Goal: Find specific page/section

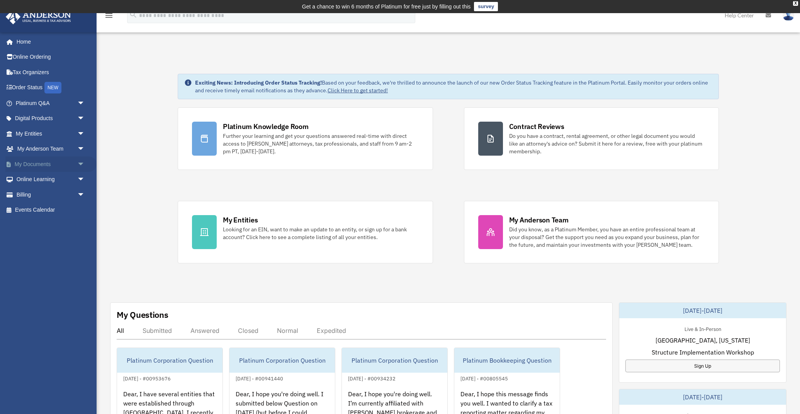
click at [79, 159] on span "arrow_drop_down" at bounding box center [84, 164] width 15 height 16
click at [49, 179] on link "Box" at bounding box center [54, 179] width 86 height 15
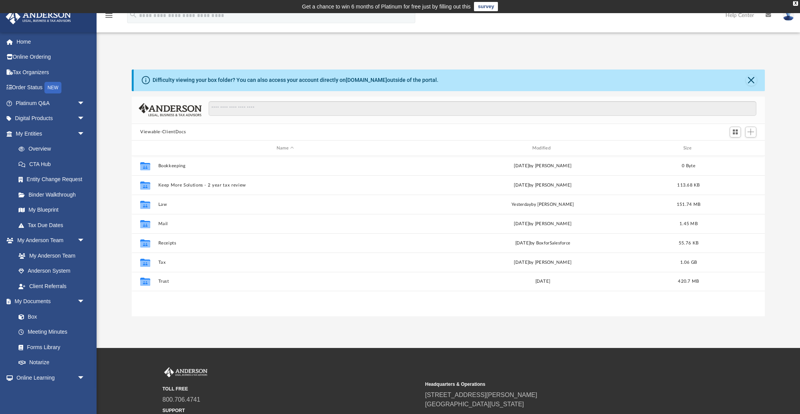
scroll to position [176, 633]
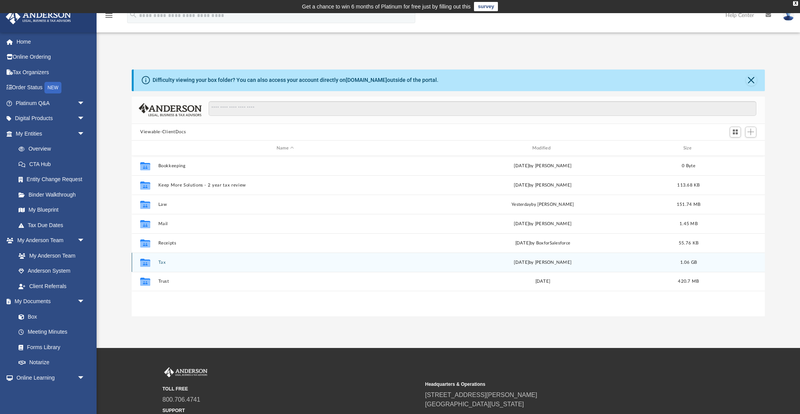
click at [160, 261] on button "Tax" at bounding box center [285, 262] width 254 height 5
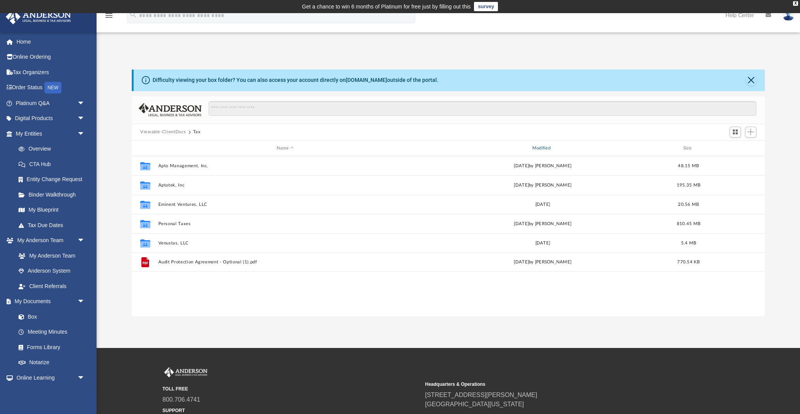
click at [550, 148] on div "Modified" at bounding box center [543, 148] width 254 height 7
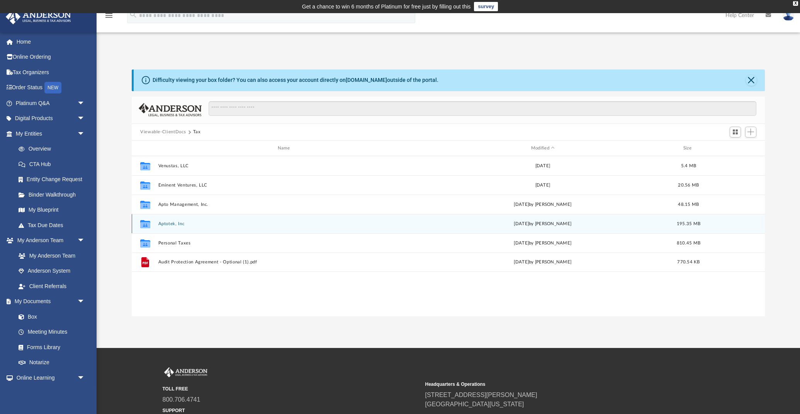
click at [179, 224] on button "Aptotek, Inc" at bounding box center [285, 223] width 254 height 5
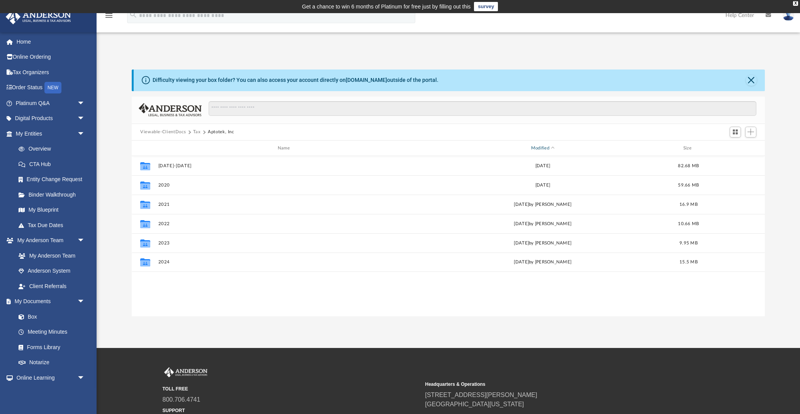
click at [549, 146] on div "Modified" at bounding box center [543, 148] width 254 height 7
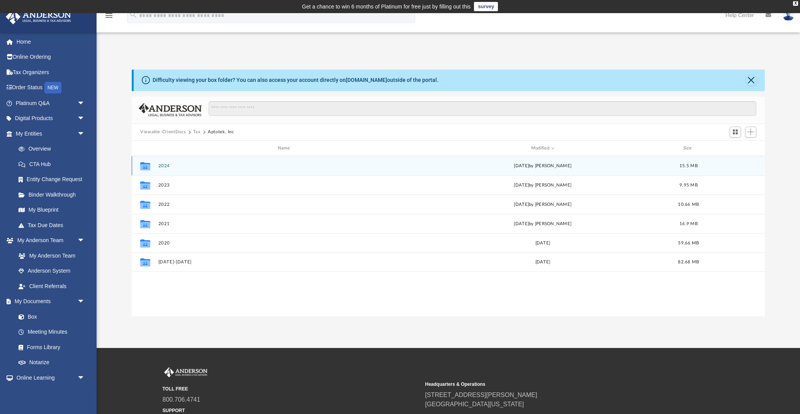
click at [515, 165] on div "[DATE] by [PERSON_NAME]" at bounding box center [543, 166] width 254 height 7
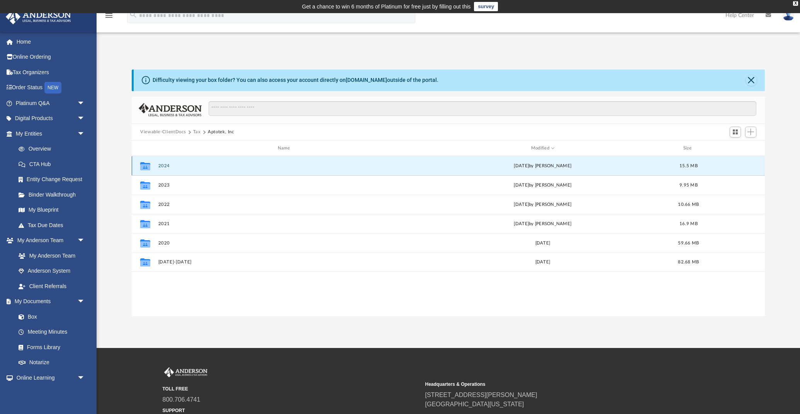
click at [160, 165] on button "2024" at bounding box center [285, 165] width 254 height 5
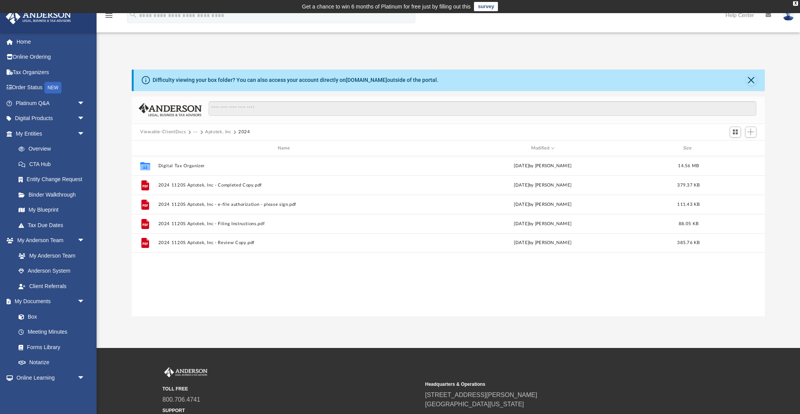
click at [214, 131] on button "Aptotek, Inc" at bounding box center [218, 132] width 26 height 7
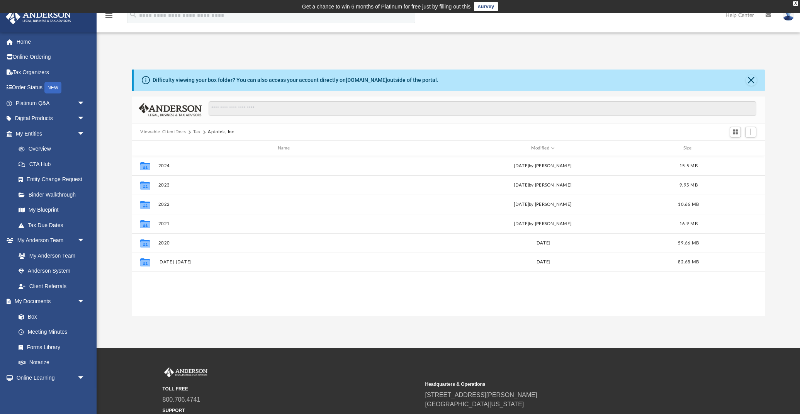
click at [198, 132] on button "Tax" at bounding box center [197, 132] width 8 height 7
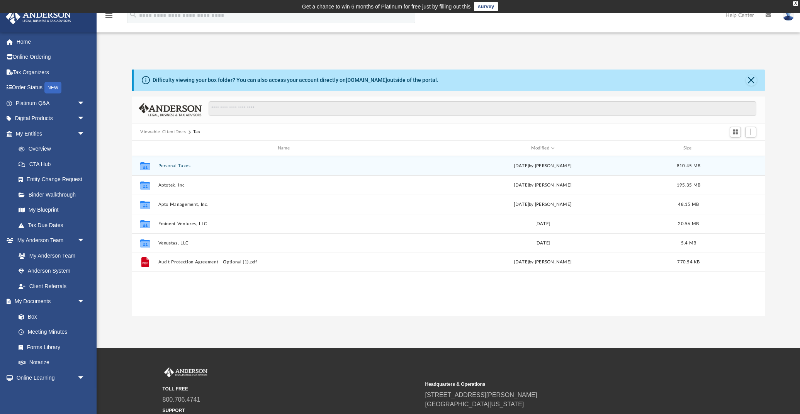
click at [175, 168] on button "Personal Taxes" at bounding box center [285, 165] width 254 height 5
click at [188, 164] on button "2024" at bounding box center [285, 165] width 254 height 5
